Goal: Transaction & Acquisition: Purchase product/service

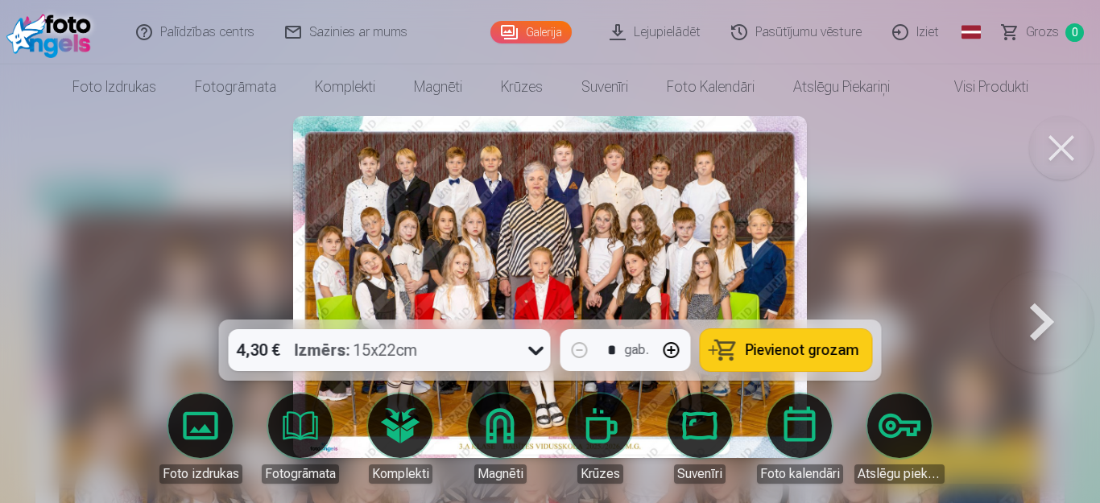
click at [766, 345] on span "Pievienot grozam" at bounding box center [803, 350] width 114 height 14
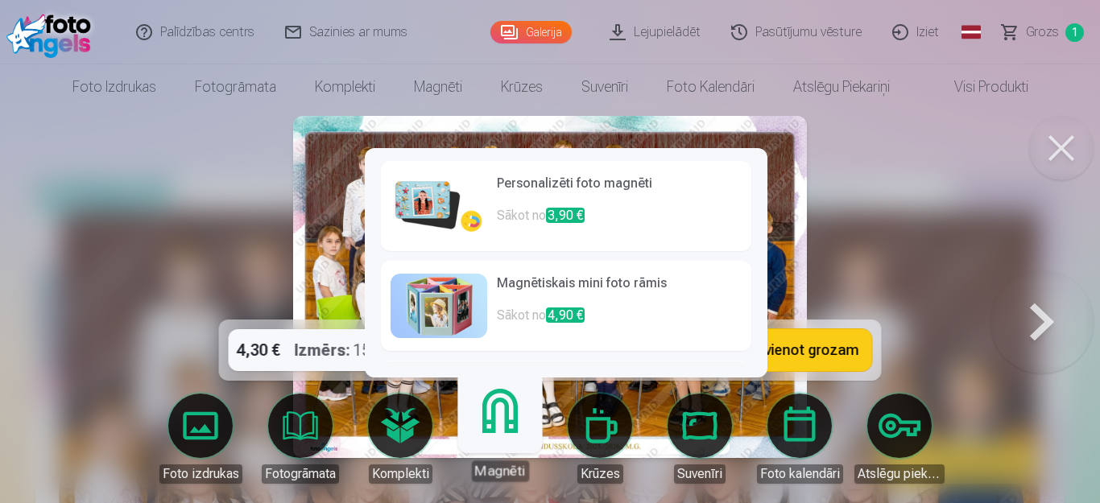
click at [540, 201] on h6 "Personalizēti foto magnēti" at bounding box center [619, 190] width 245 height 32
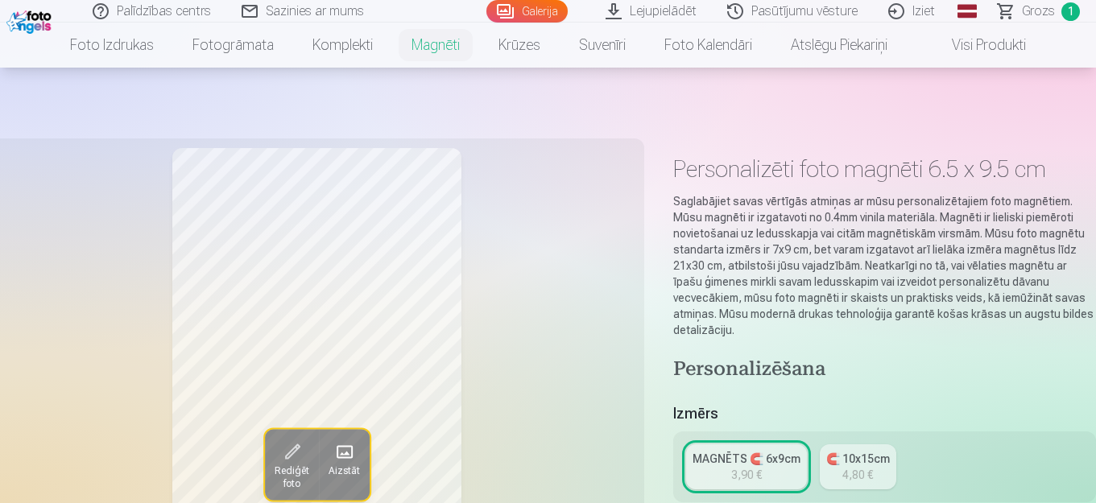
click at [100, 148] on div "Rediģēt foto Aizstāt" at bounding box center [317, 359] width 635 height 423
click at [105, 148] on div "Rediģēt foto Aizstāt" at bounding box center [317, 359] width 635 height 423
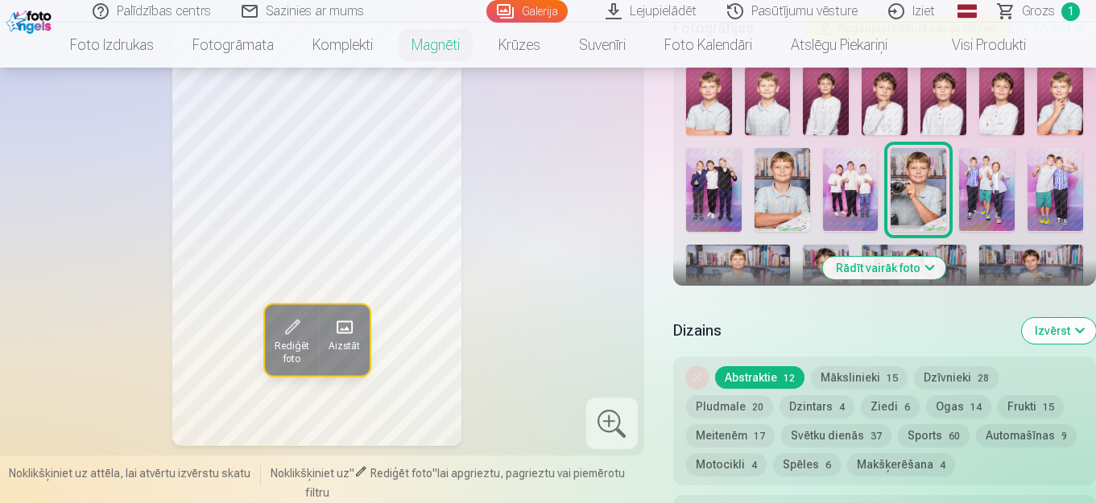
click at [812, 114] on img at bounding box center [826, 101] width 46 height 68
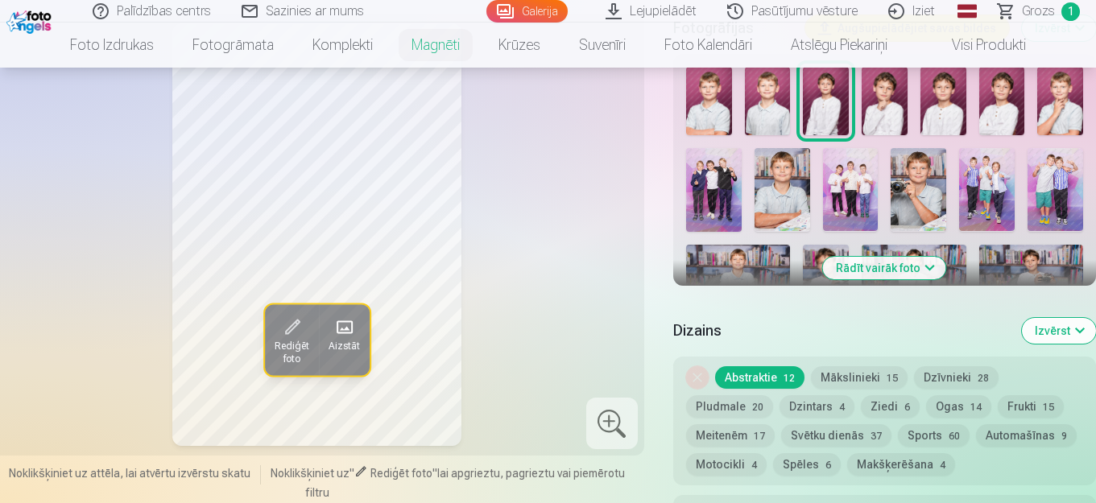
click at [878, 108] on img at bounding box center [885, 101] width 46 height 68
click at [941, 101] on img at bounding box center [943, 101] width 46 height 68
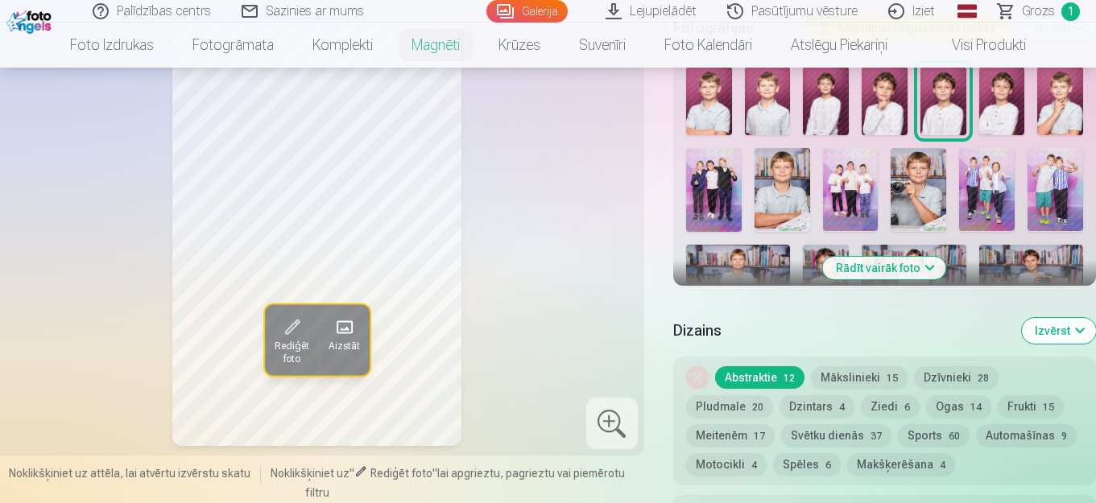
click at [996, 91] on img at bounding box center [1002, 101] width 46 height 68
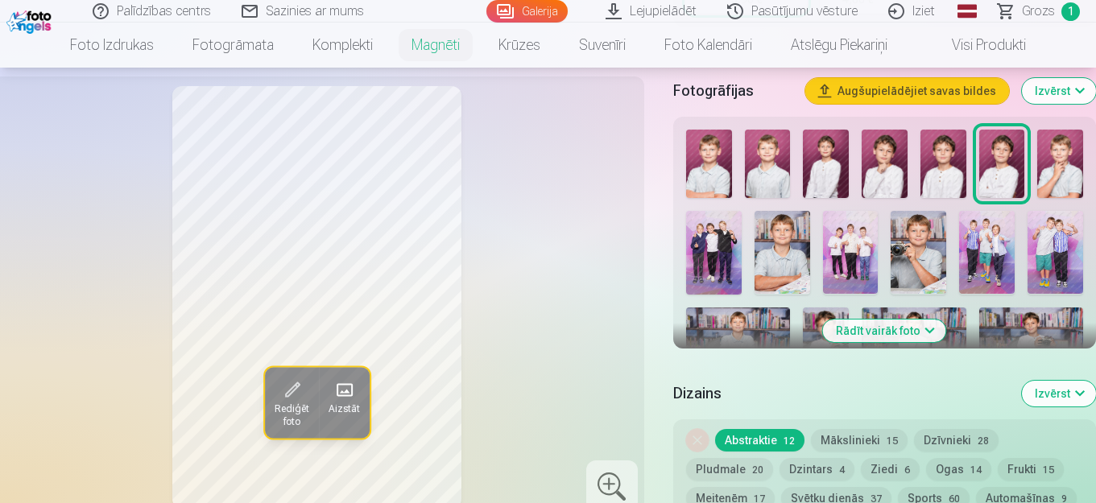
scroll to position [544, 0]
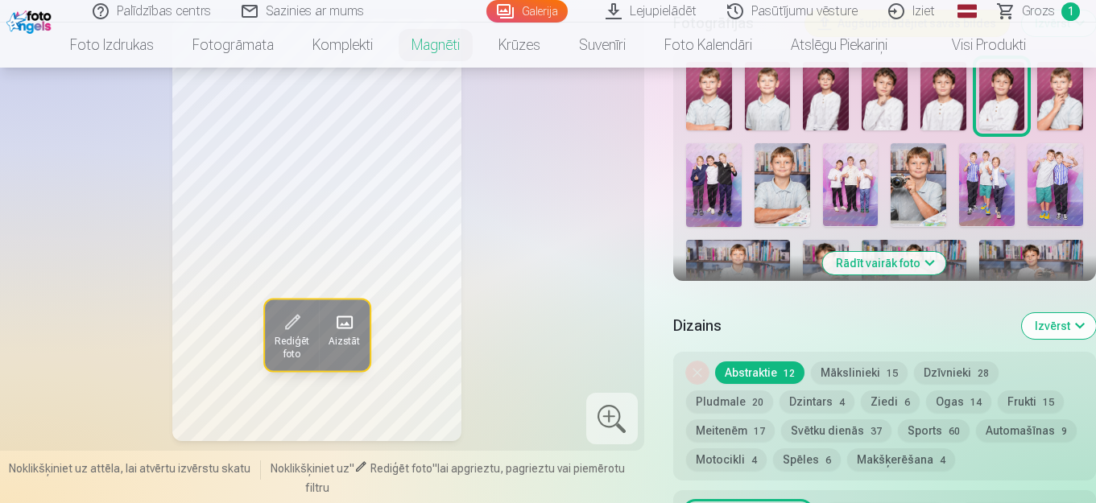
click at [897, 259] on button "Rādīt vairāk foto" at bounding box center [884, 263] width 123 height 23
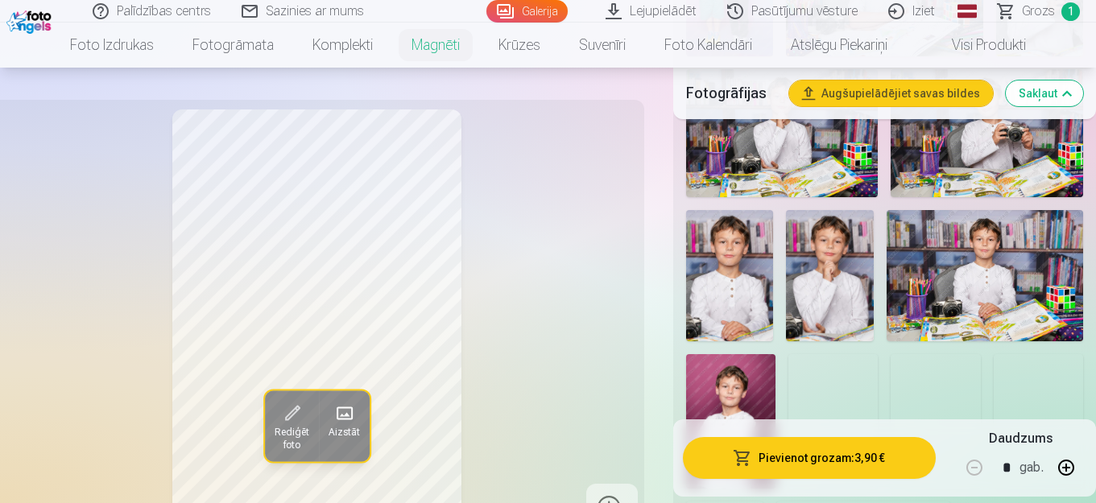
scroll to position [1213, 0]
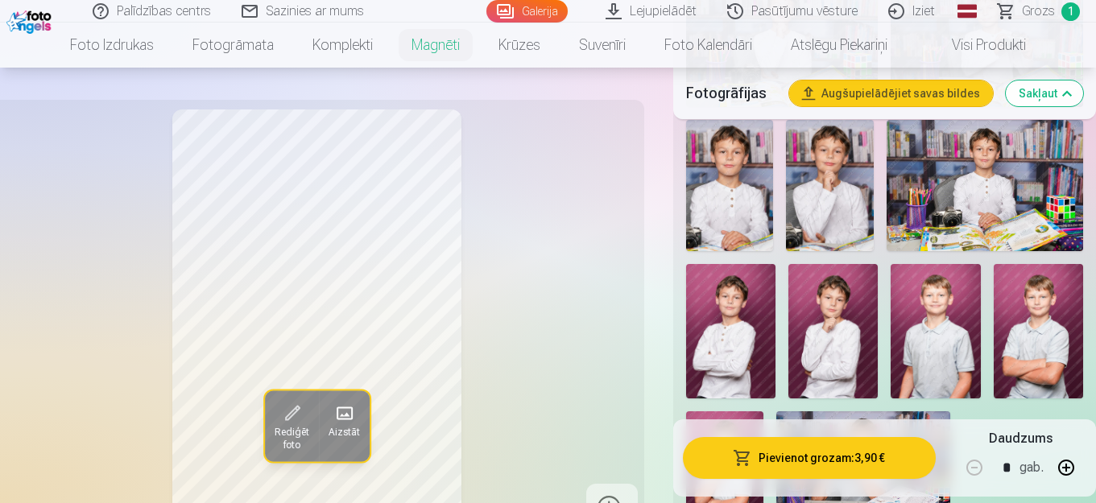
click at [758, 182] on img at bounding box center [729, 185] width 87 height 131
click at [827, 171] on img at bounding box center [830, 185] width 88 height 131
click at [999, 162] on img at bounding box center [985, 185] width 196 height 131
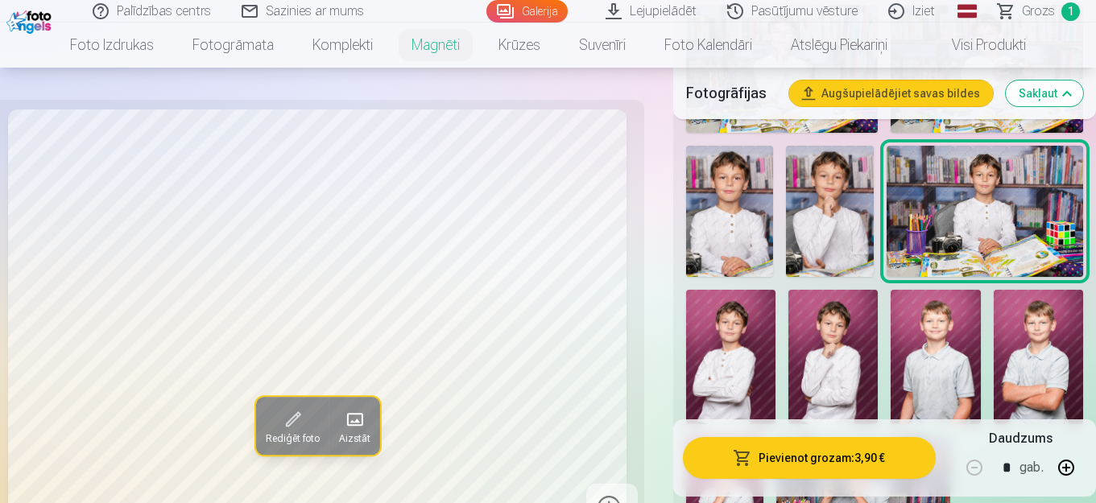
scroll to position [1200, 0]
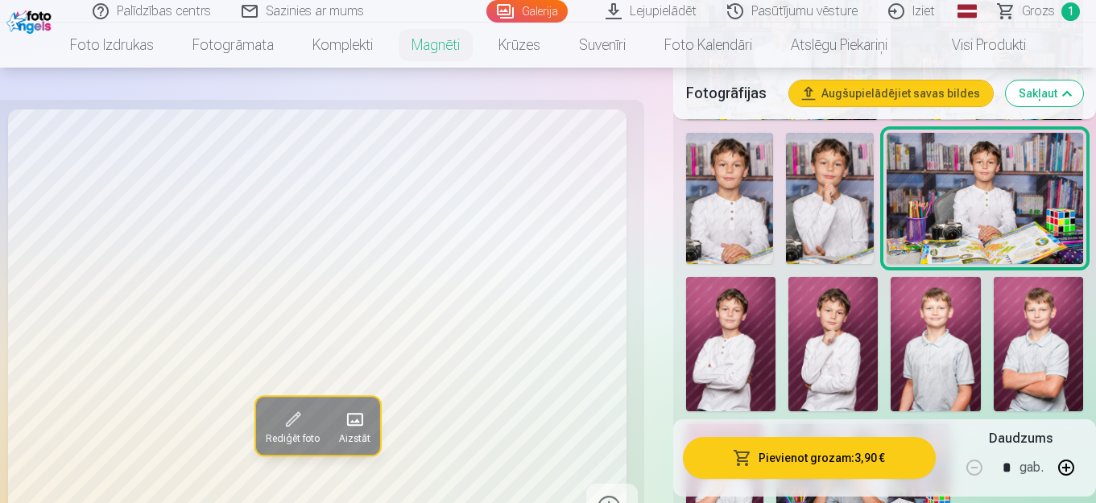
click at [825, 366] on img at bounding box center [832, 344] width 89 height 134
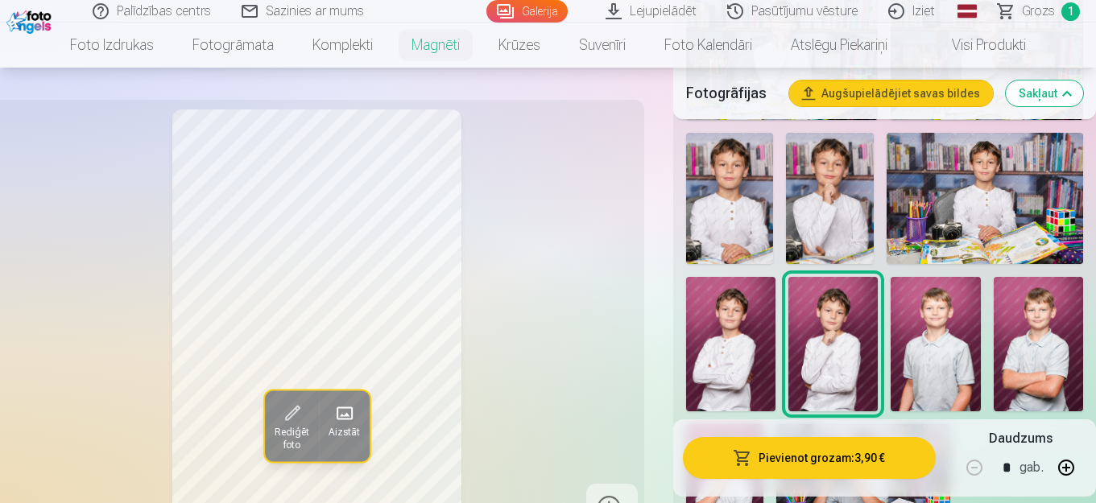
click at [722, 337] on img at bounding box center [730, 344] width 89 height 134
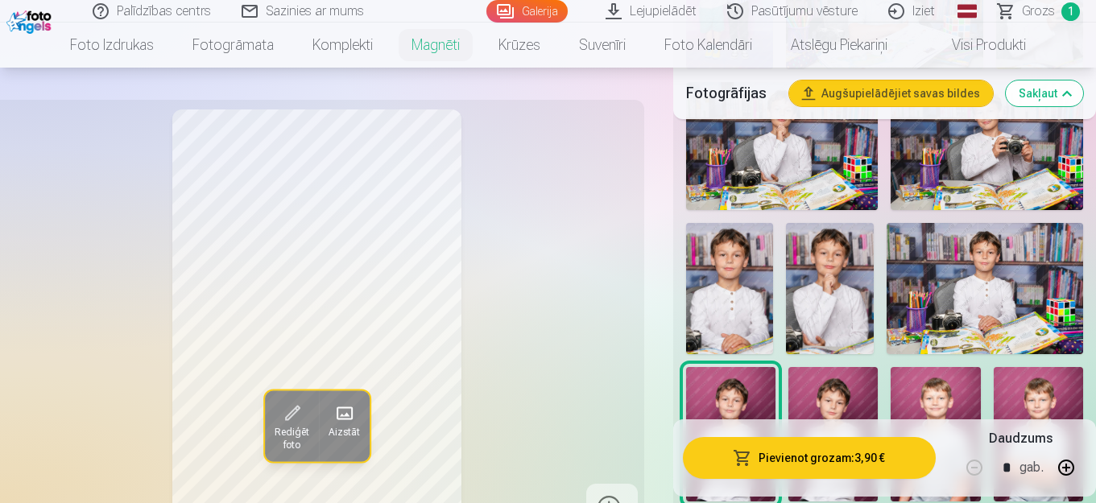
scroll to position [1084, 0]
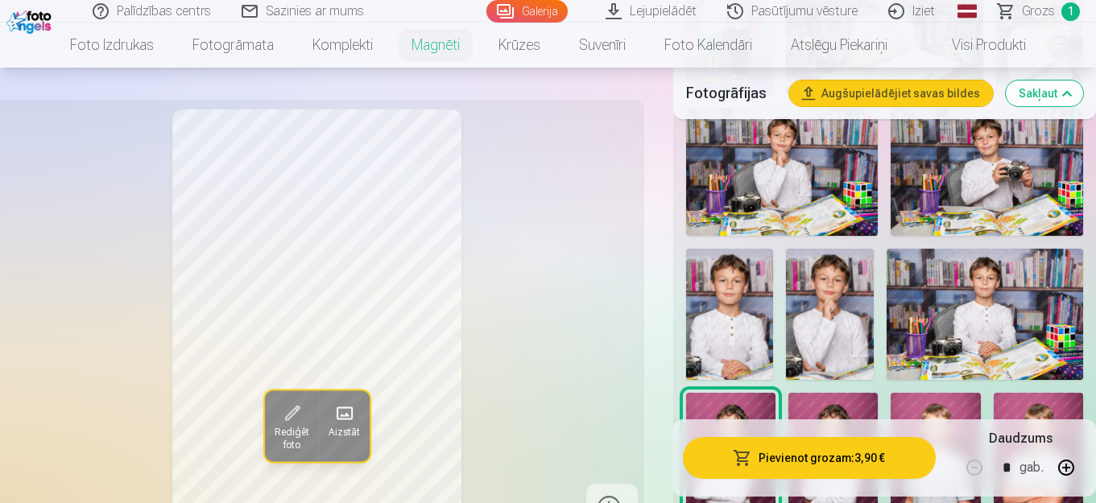
click at [973, 173] on img at bounding box center [987, 172] width 192 height 128
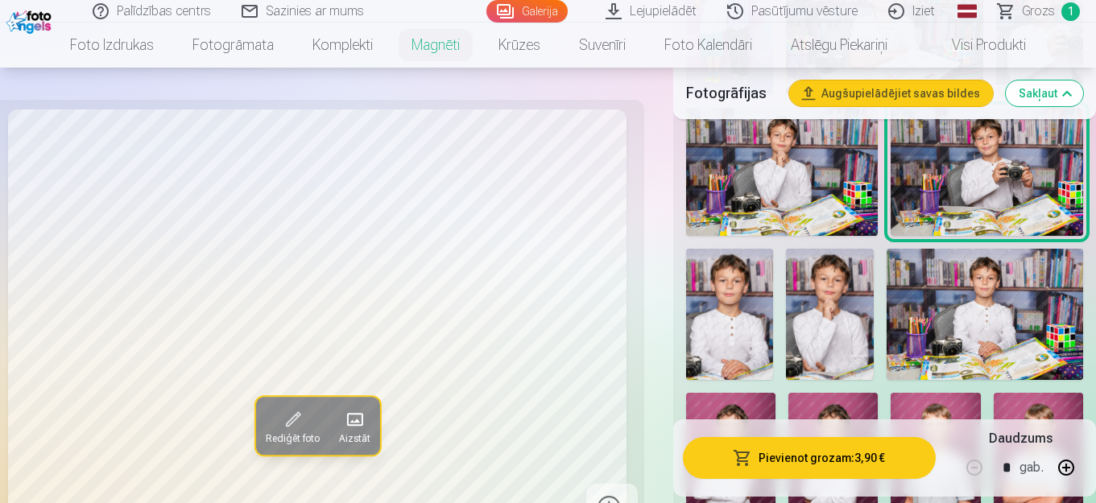
click at [790, 186] on img at bounding box center [782, 172] width 192 height 128
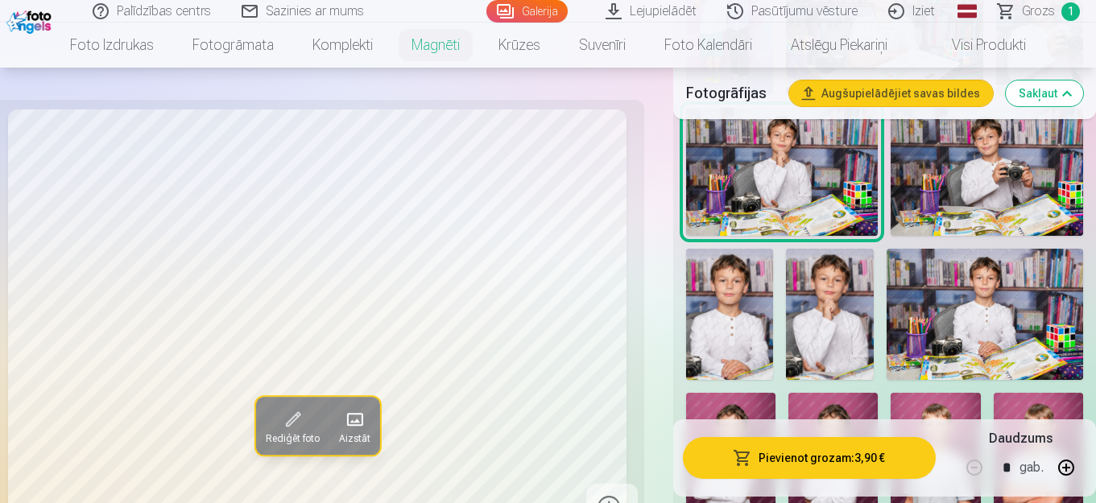
click at [932, 186] on img at bounding box center [987, 172] width 192 height 128
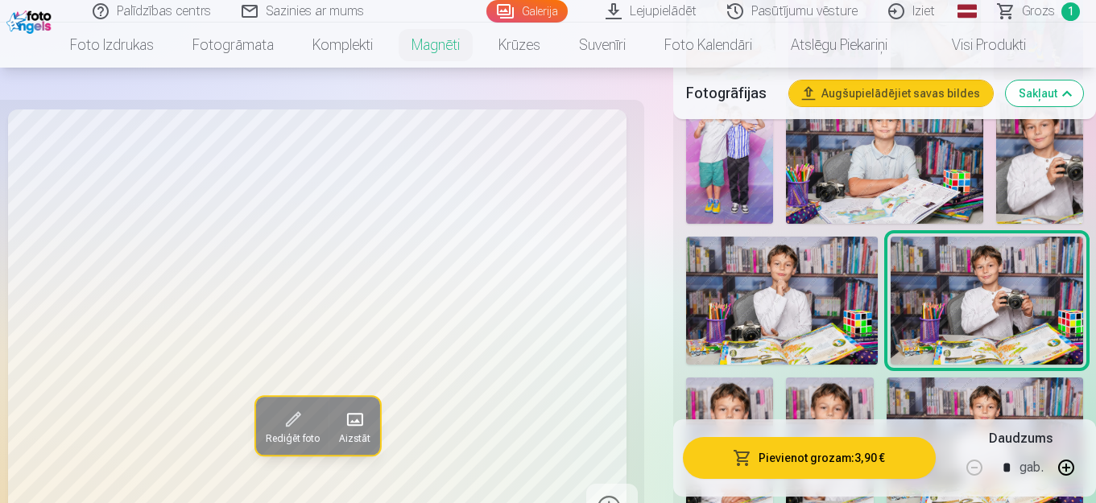
scroll to position [929, 0]
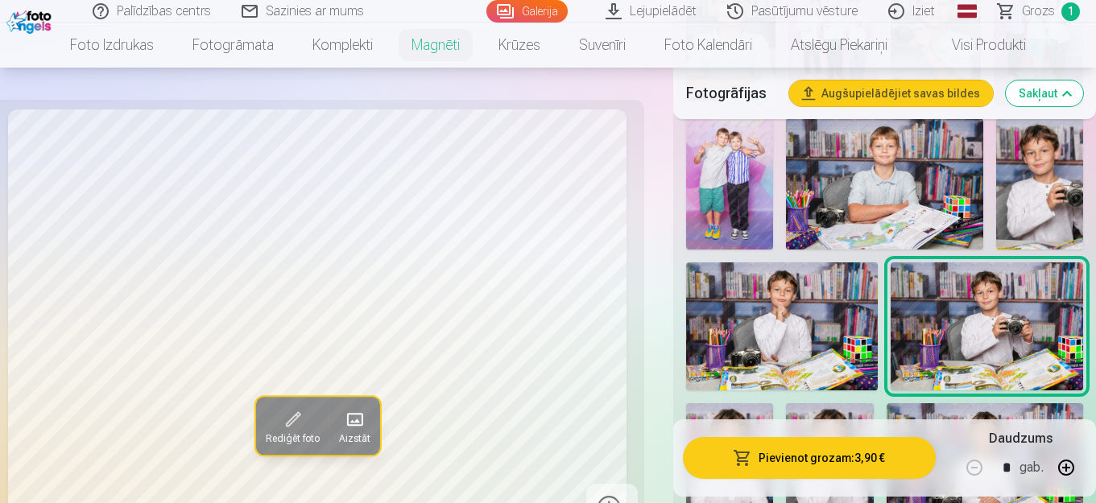
click at [1026, 176] on img at bounding box center [1039, 183] width 87 height 131
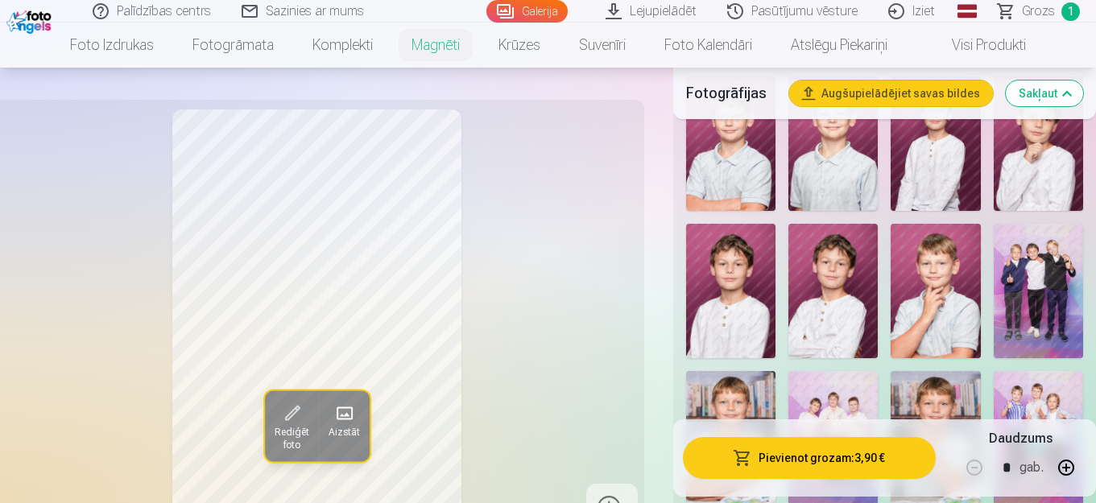
scroll to position [555, 0]
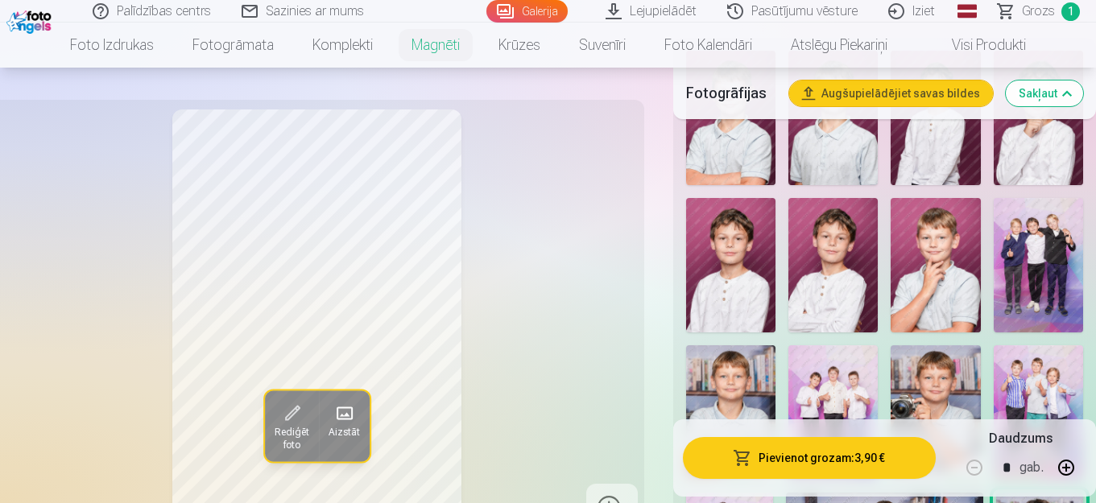
click at [840, 242] on img at bounding box center [832, 265] width 89 height 134
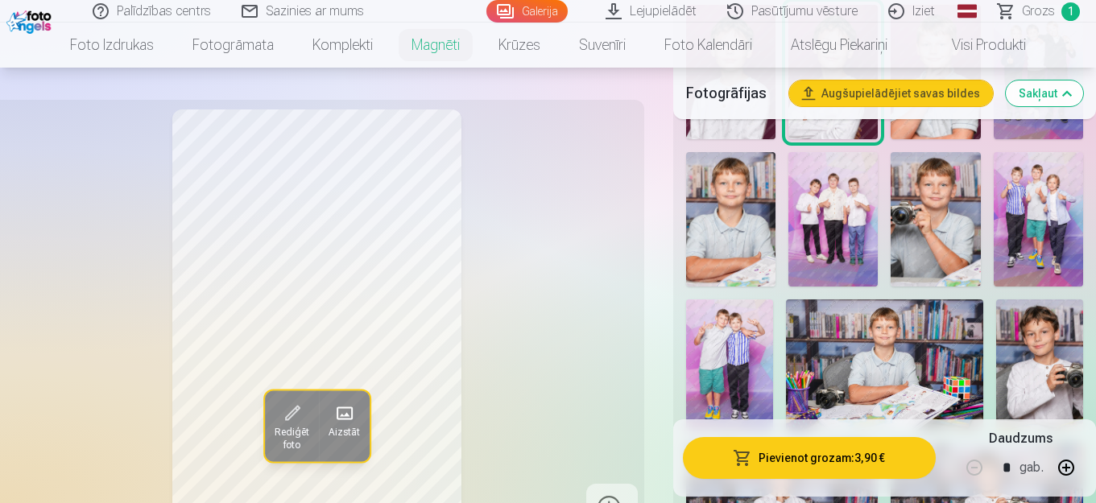
scroll to position [942, 0]
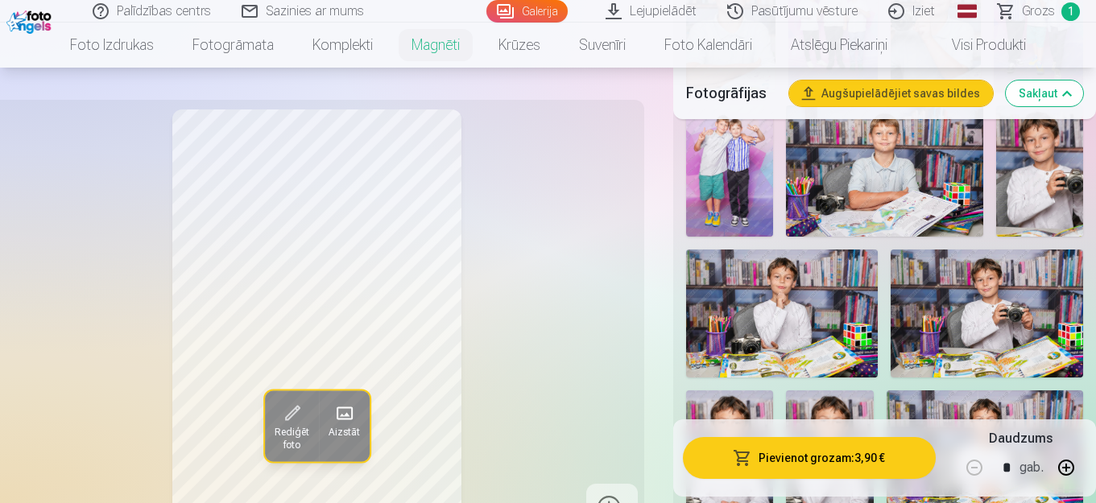
click at [969, 287] on img at bounding box center [987, 314] width 192 height 128
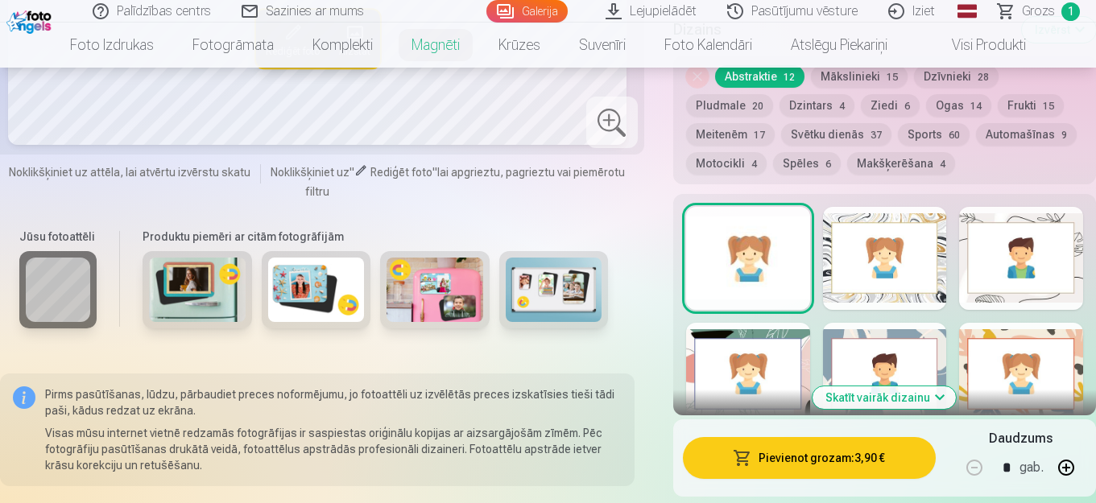
scroll to position [1871, 0]
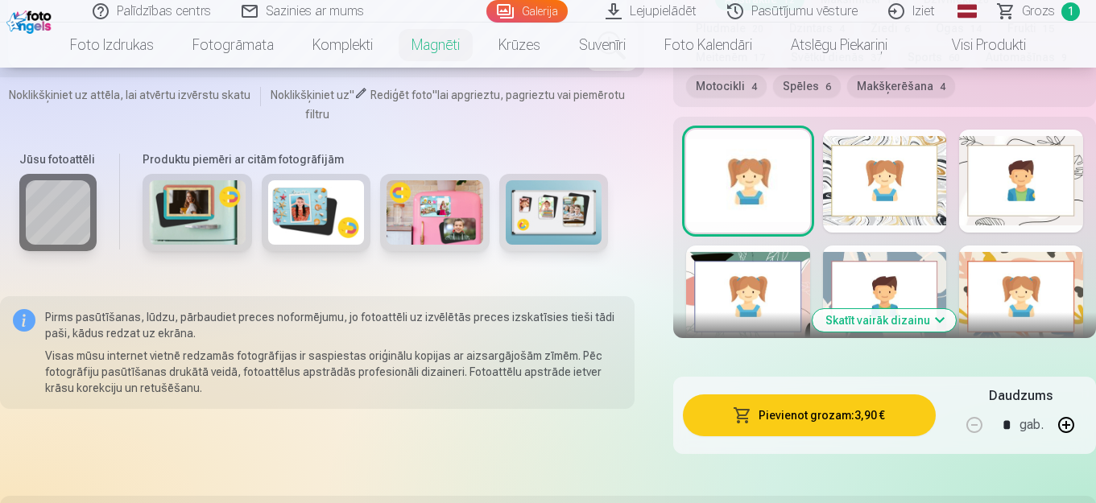
click at [300, 196] on img at bounding box center [316, 212] width 97 height 64
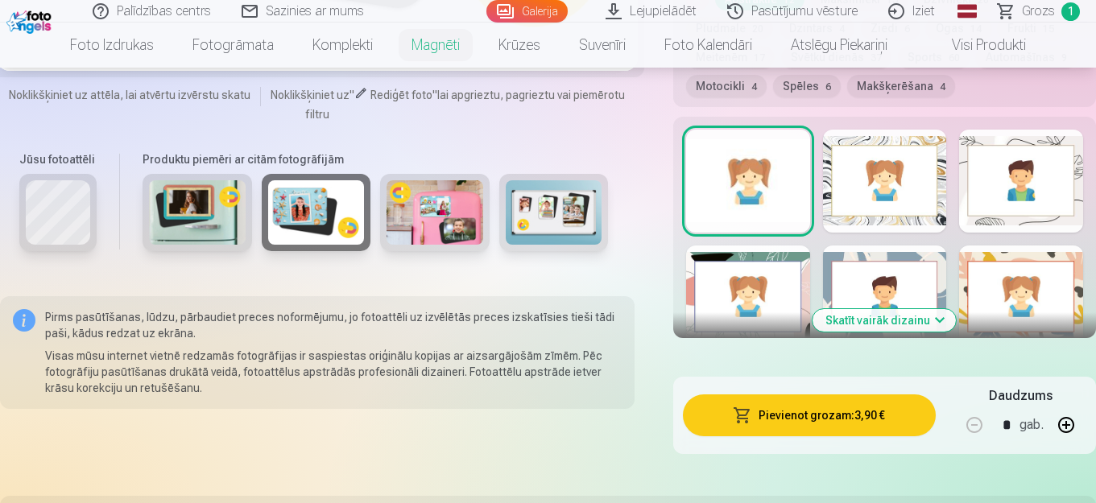
click at [1061, 424] on button "button" at bounding box center [1066, 425] width 39 height 39
type input "*"
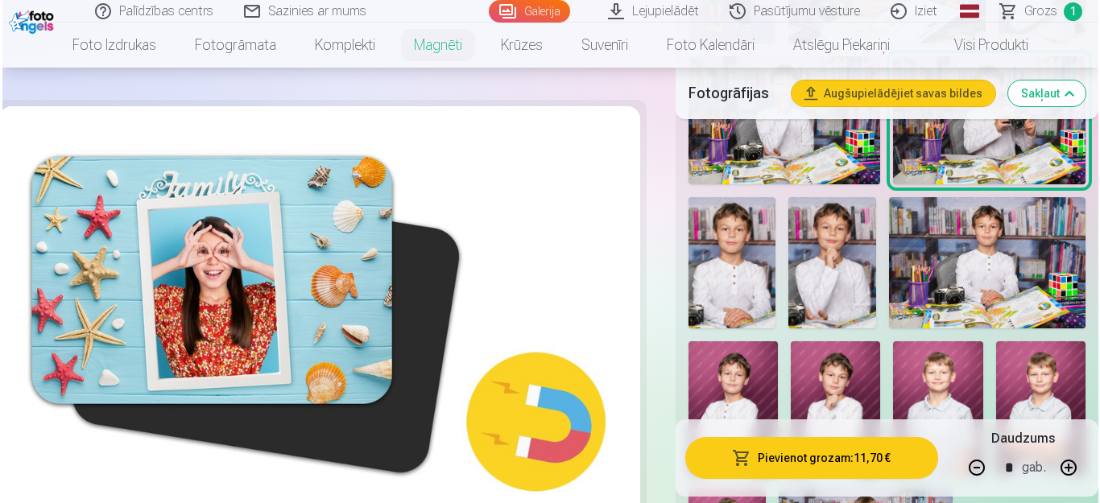
scroll to position [1084, 0]
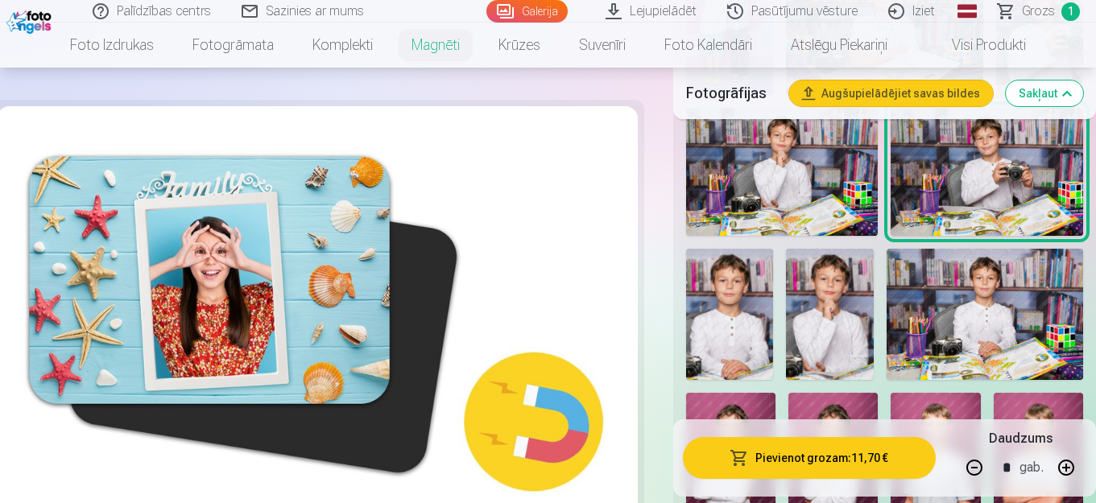
click at [975, 154] on img at bounding box center [987, 172] width 192 height 128
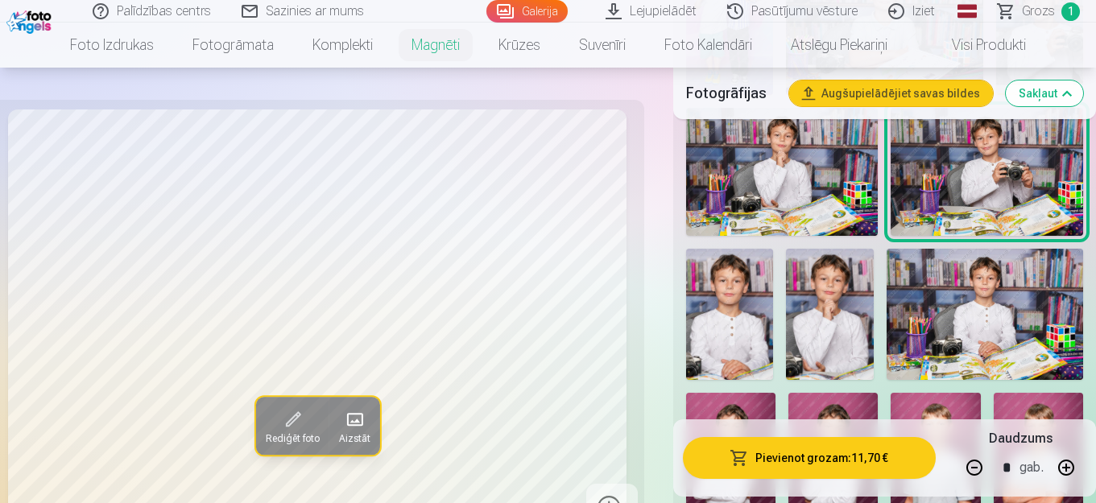
click at [858, 156] on img at bounding box center [782, 172] width 192 height 128
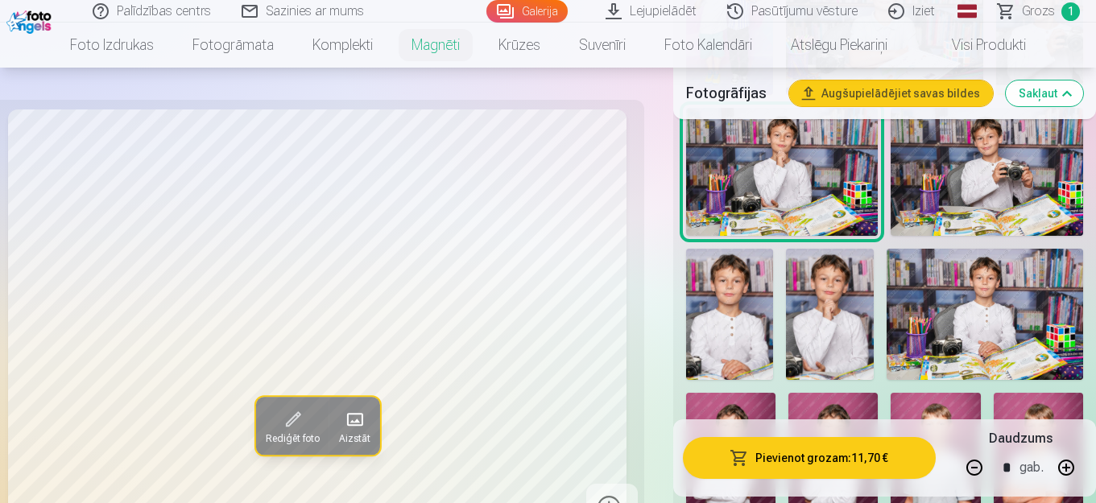
click at [970, 177] on img at bounding box center [987, 172] width 192 height 128
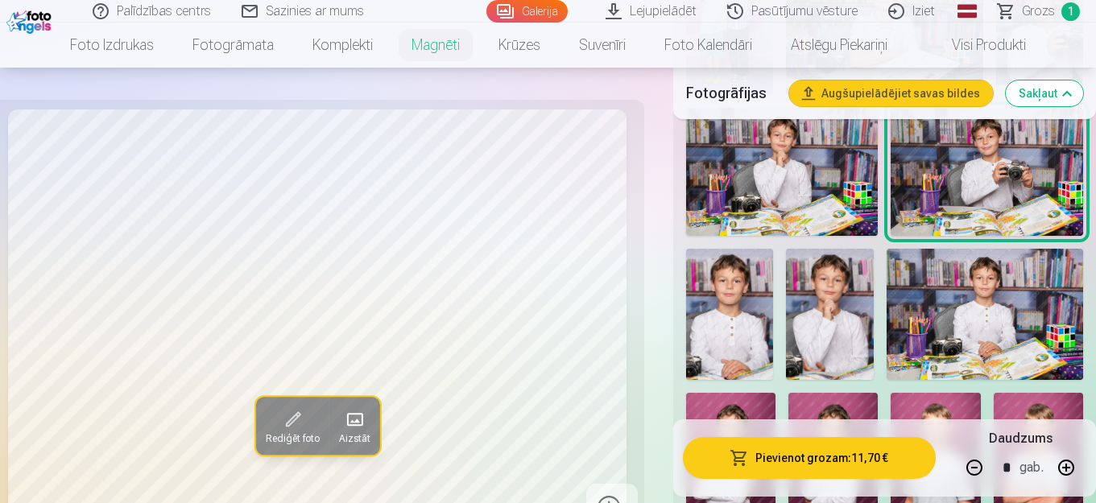
click at [805, 464] on button "Pievienot grozam : 11,70 €" at bounding box center [809, 458] width 253 height 42
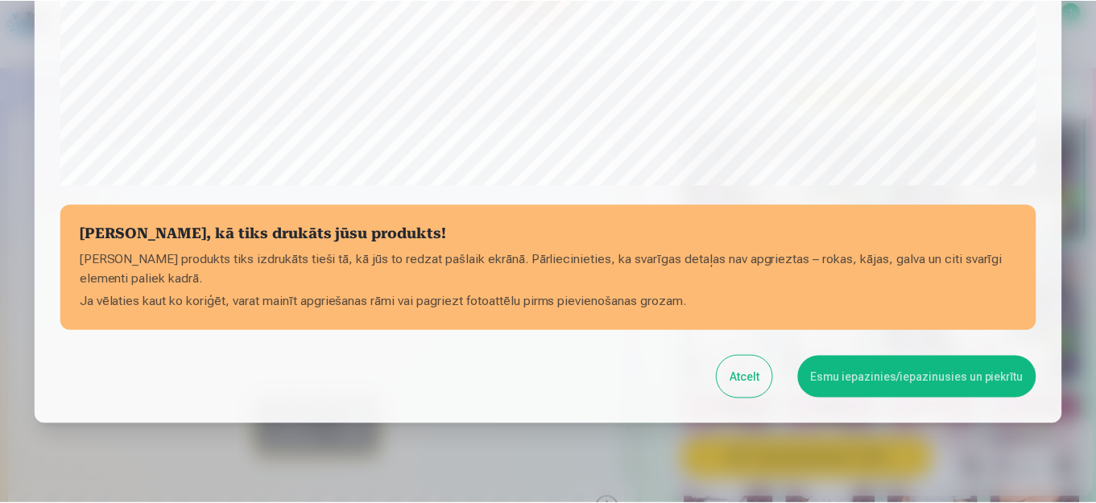
scroll to position [656, 0]
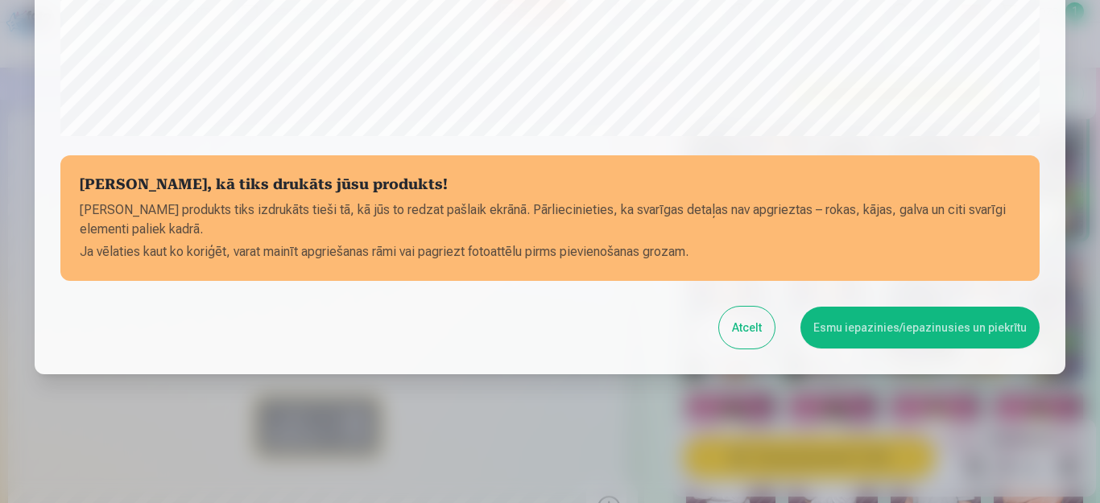
click at [900, 319] on button "Esmu iepazinies/iepazinusies un piekrītu" at bounding box center [919, 328] width 239 height 42
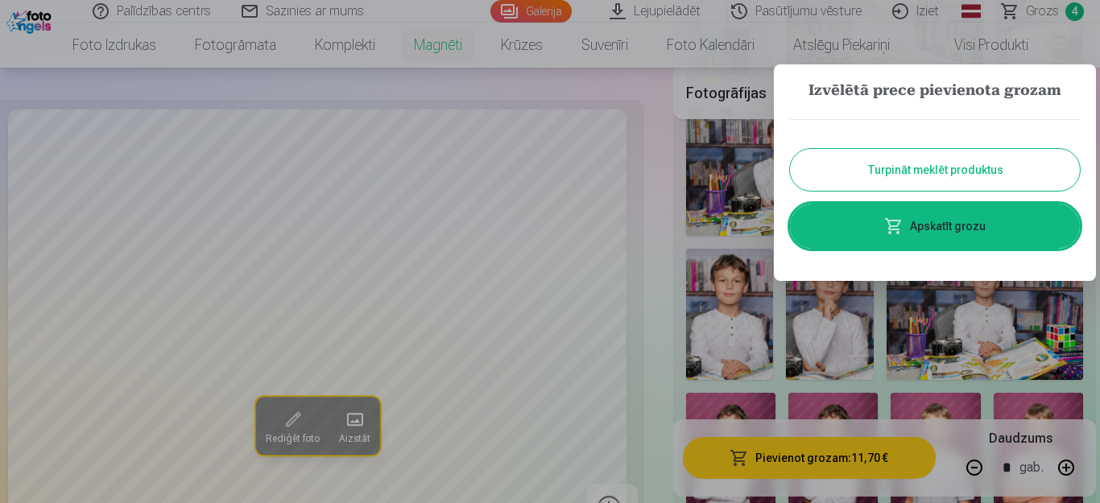
click at [952, 221] on link "Apskatīt grozu" at bounding box center [935, 226] width 290 height 45
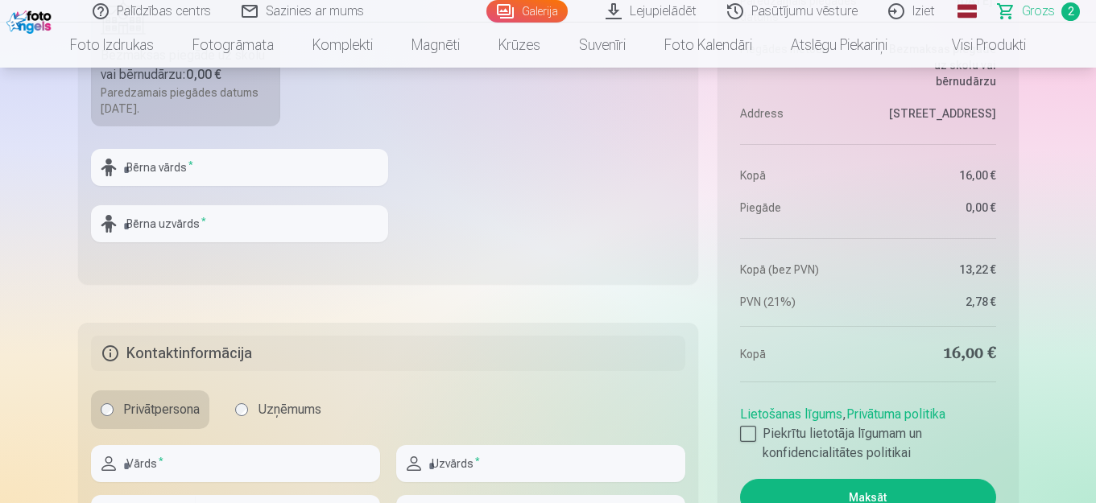
scroll to position [811, 0]
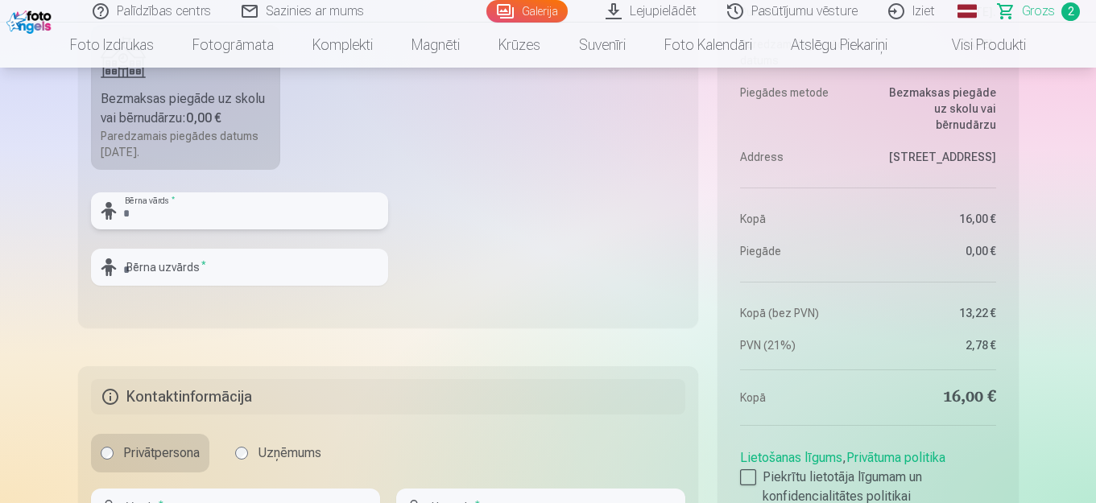
click at [250, 210] on input "text" at bounding box center [239, 210] width 297 height 37
type input "*"
type input "*******"
click at [167, 257] on input "text" at bounding box center [239, 267] width 297 height 37
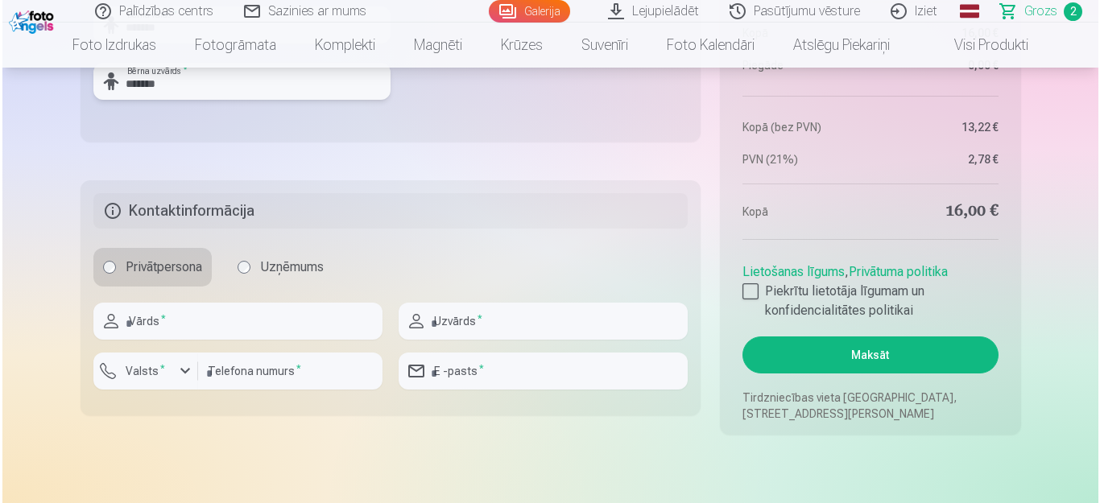
scroll to position [1008, 0]
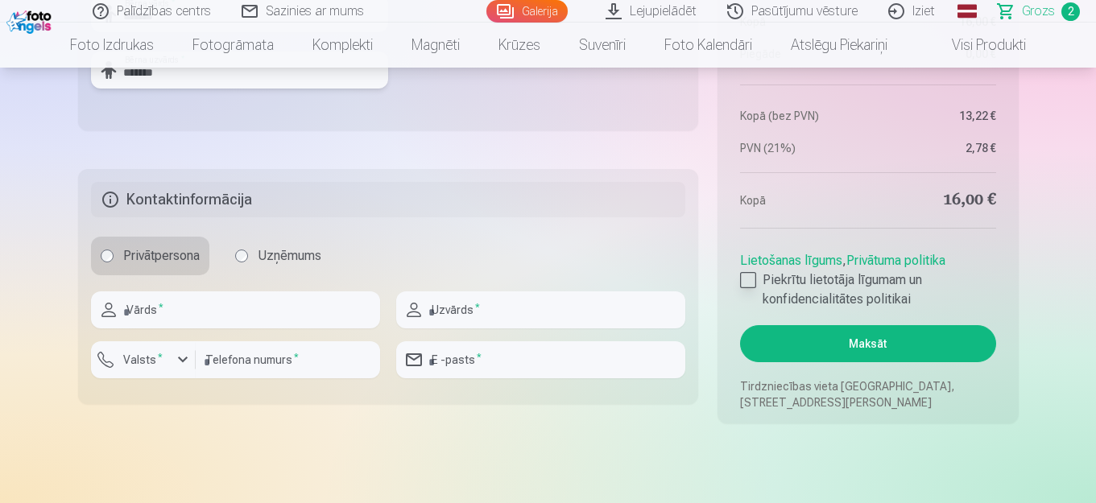
type input "*******"
click at [747, 279] on div at bounding box center [748, 280] width 16 height 16
click at [300, 322] on input "text" at bounding box center [235, 310] width 289 height 37
type input "*****"
click at [272, 372] on input "number" at bounding box center [288, 359] width 184 height 37
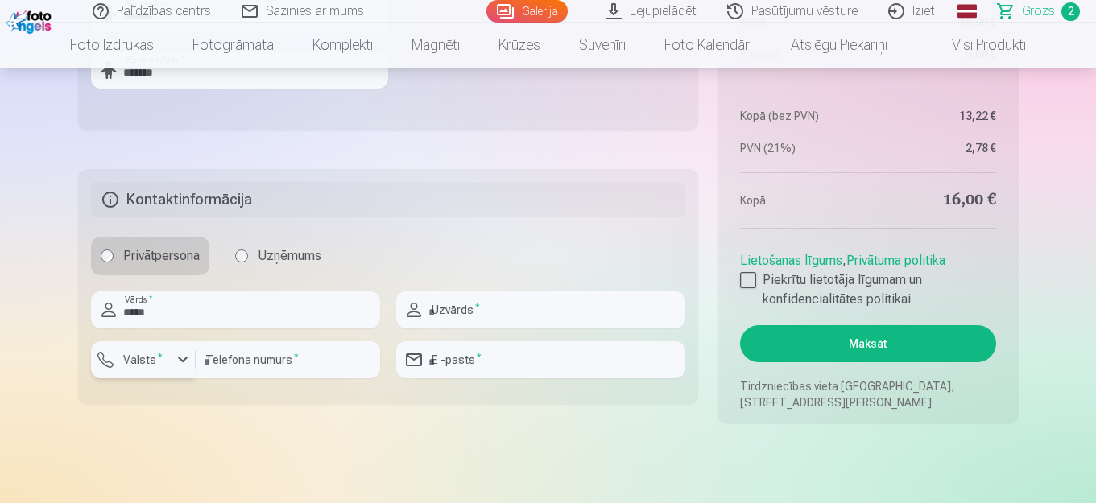
click at [179, 362] on div "button" at bounding box center [182, 359] width 19 height 19
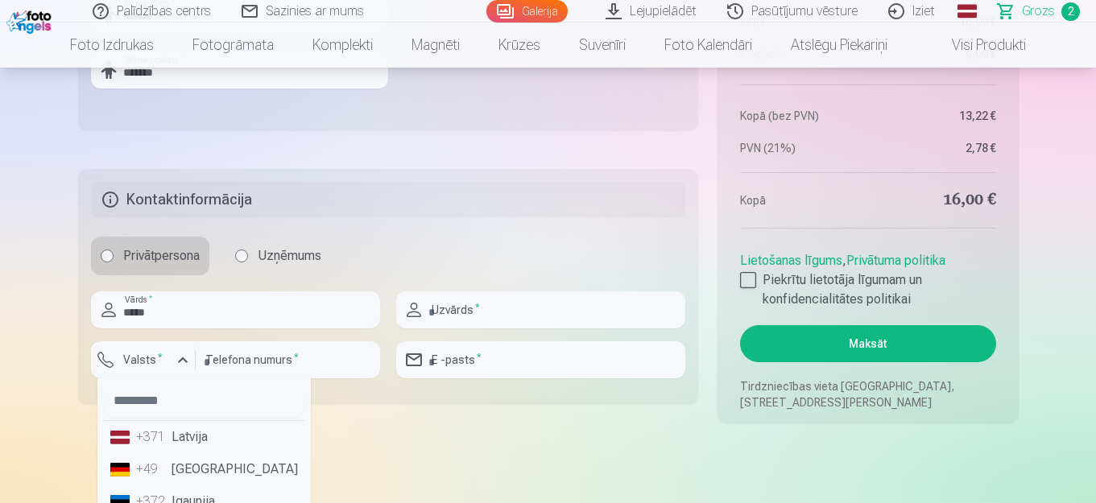
click at [170, 435] on li "+371 Latvija" at bounding box center [204, 437] width 201 height 32
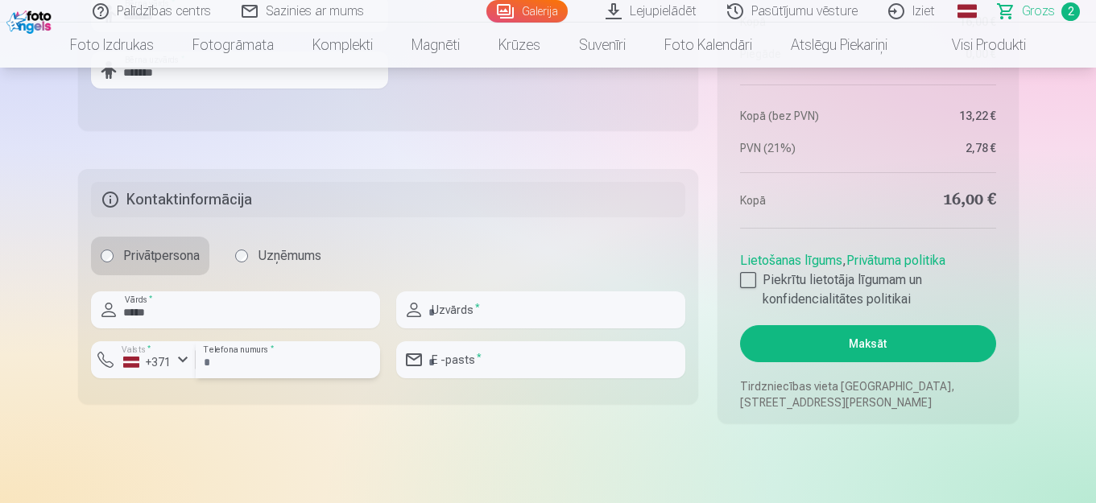
click at [248, 370] on input "number" at bounding box center [288, 359] width 184 height 37
type input "********"
click at [523, 312] on input "text" at bounding box center [540, 310] width 289 height 37
type input "******"
click at [519, 364] on input "email" at bounding box center [540, 359] width 289 height 37
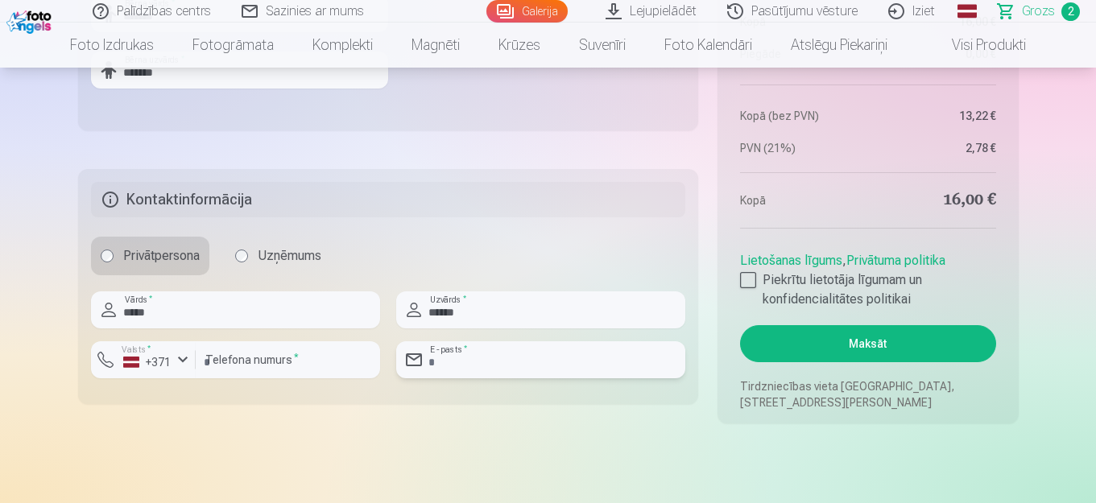
type input "**********"
click at [902, 346] on button "Maksāt" at bounding box center [867, 343] width 255 height 37
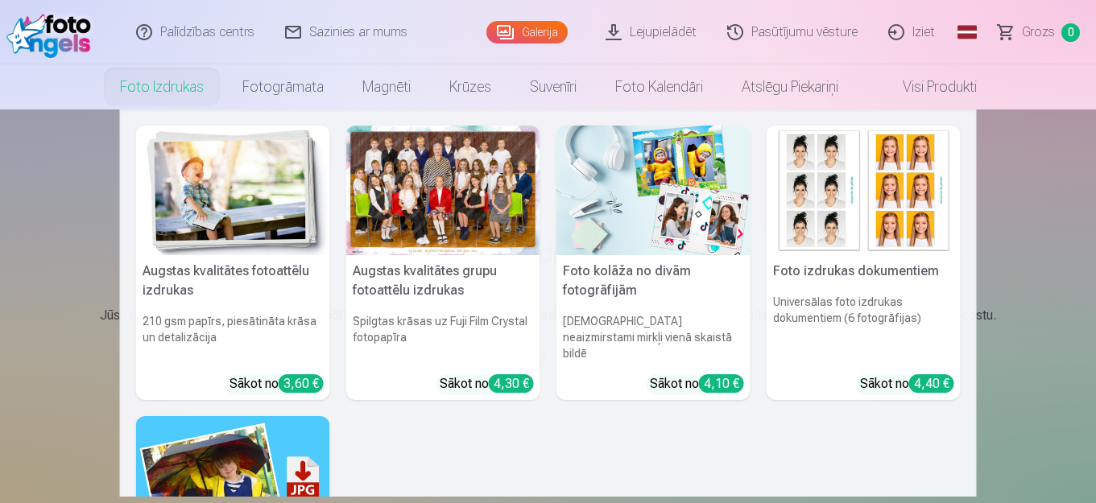
click at [145, 93] on link "Foto izdrukas" at bounding box center [162, 86] width 122 height 45
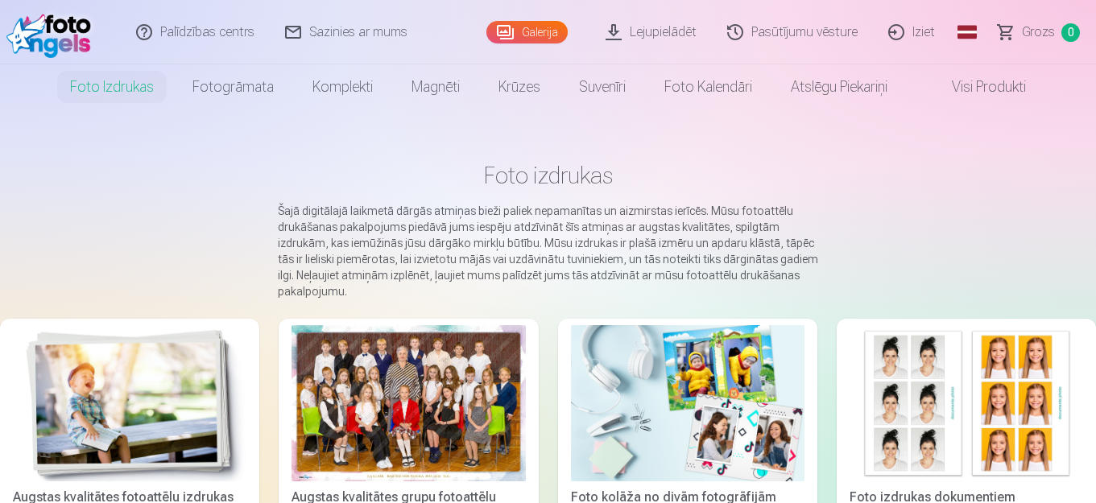
click at [153, 391] on img at bounding box center [130, 403] width 234 height 156
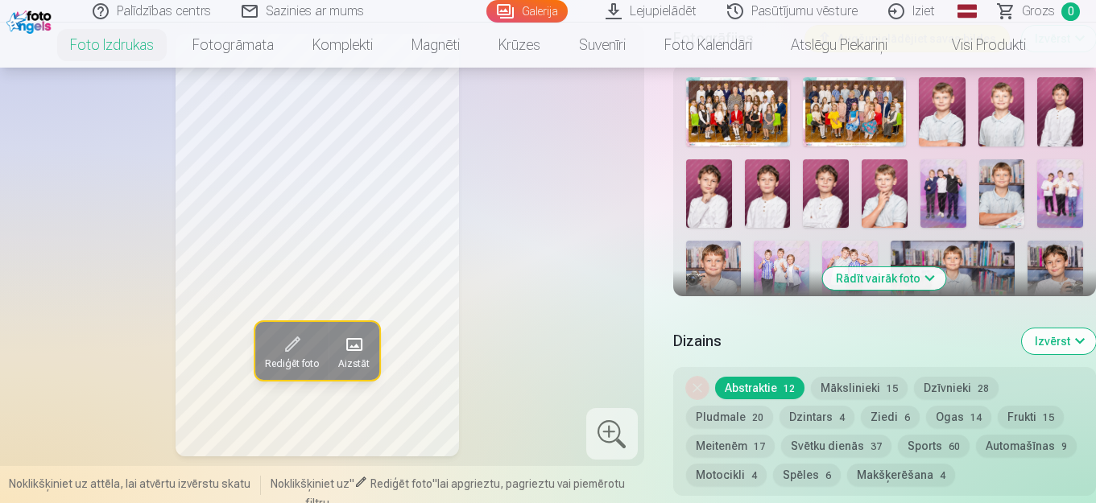
scroll to position [640, 0]
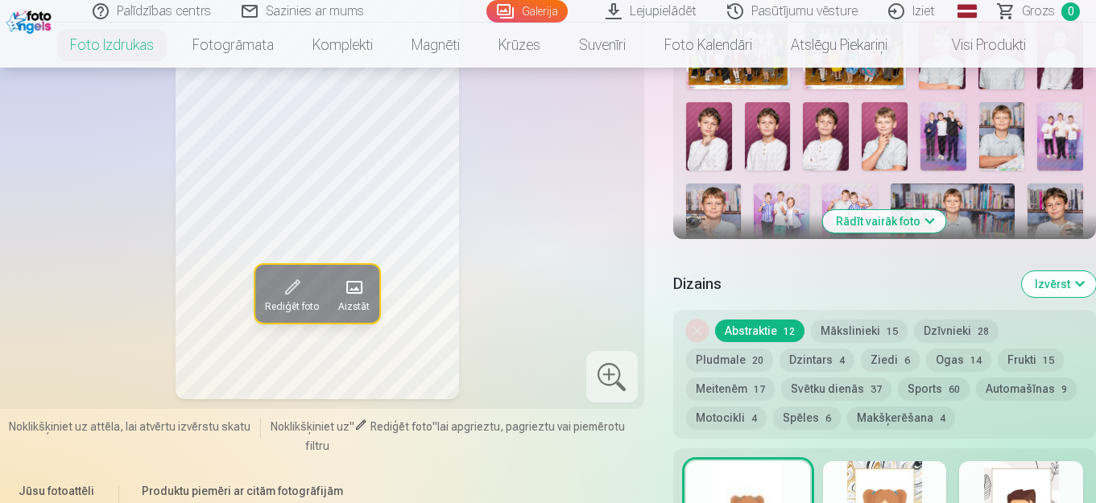
click at [880, 221] on button "Rādīt vairāk foto" at bounding box center [884, 221] width 123 height 23
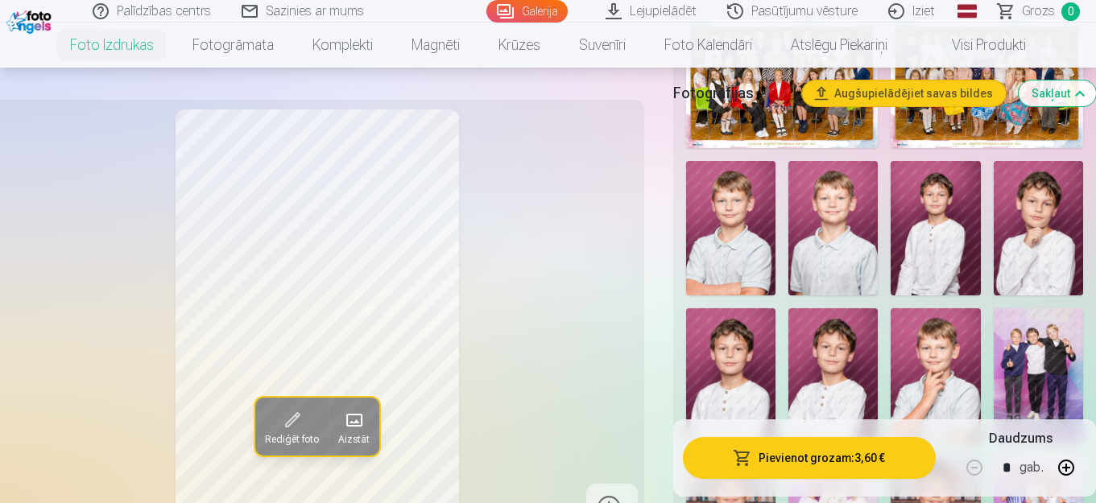
click at [1048, 222] on img at bounding box center [1038, 228] width 89 height 134
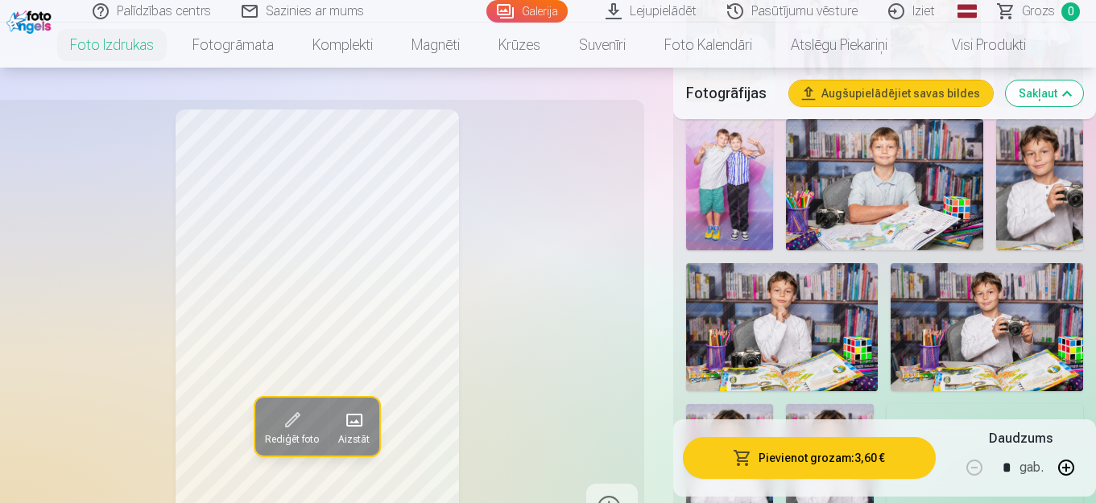
scroll to position [1137, 0]
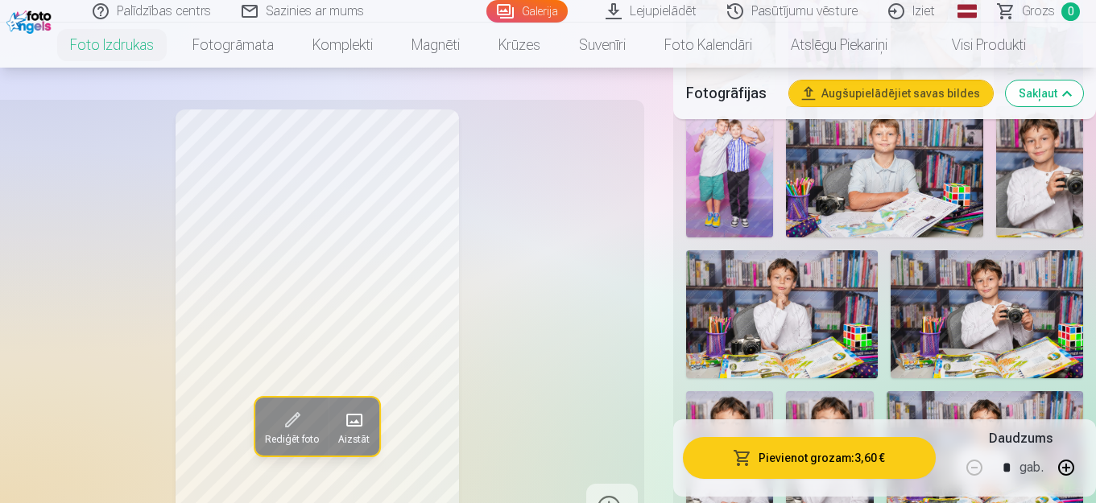
click at [915, 319] on img at bounding box center [987, 314] width 192 height 128
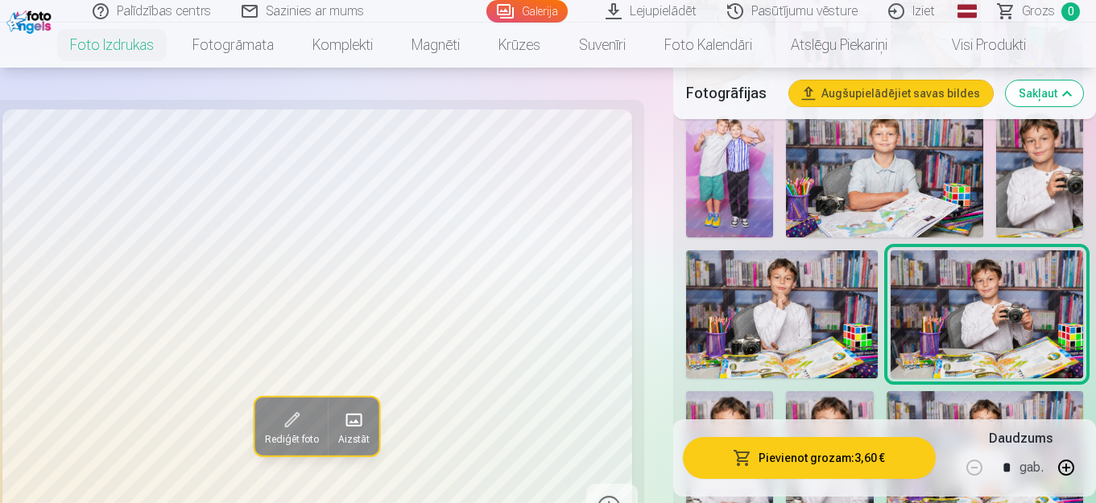
scroll to position [1256, 0]
